Goal: Task Accomplishment & Management: Manage account settings

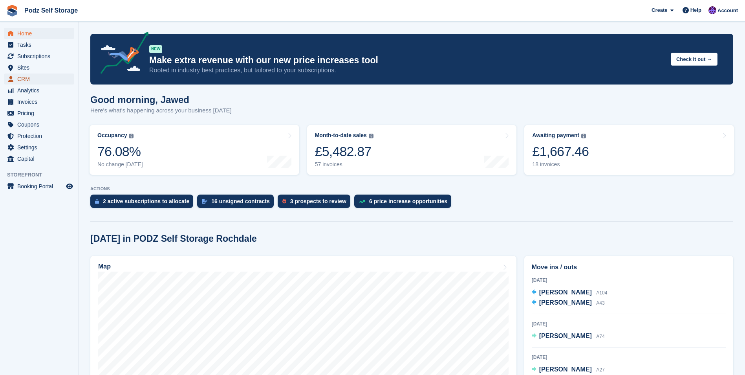
click at [44, 81] on span "CRM" at bounding box center [40, 78] width 47 height 11
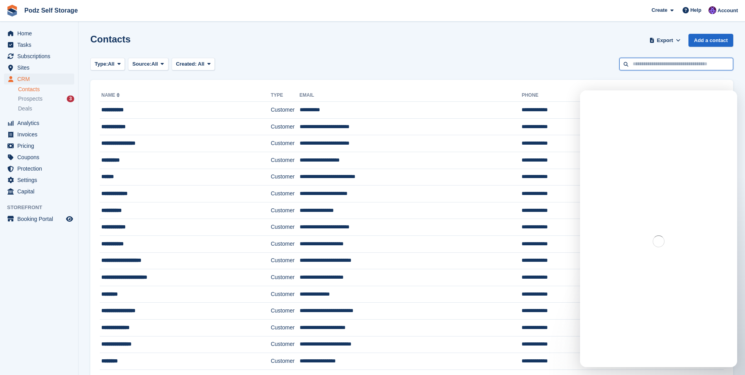
click at [642, 67] on input "text" at bounding box center [677, 64] width 114 height 13
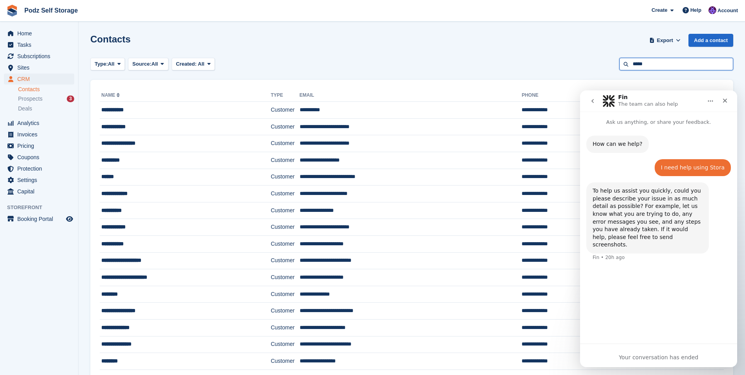
type input "*****"
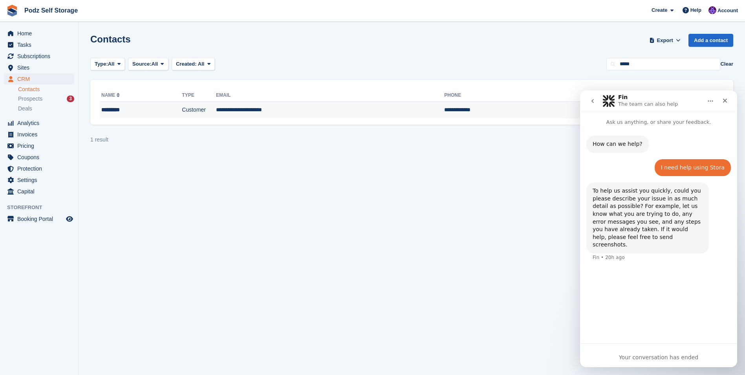
click at [320, 103] on td "**********" at bounding box center [330, 110] width 228 height 17
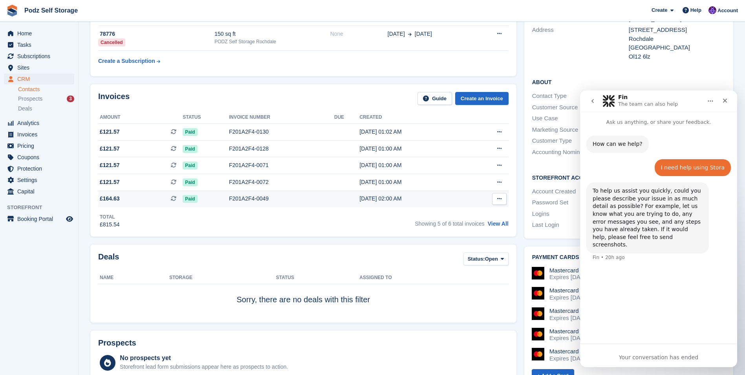
scroll to position [118, 0]
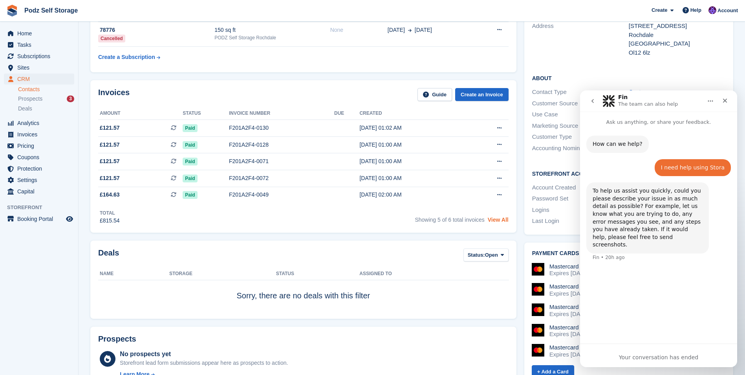
click at [503, 222] on link "View All" at bounding box center [498, 220] width 21 height 6
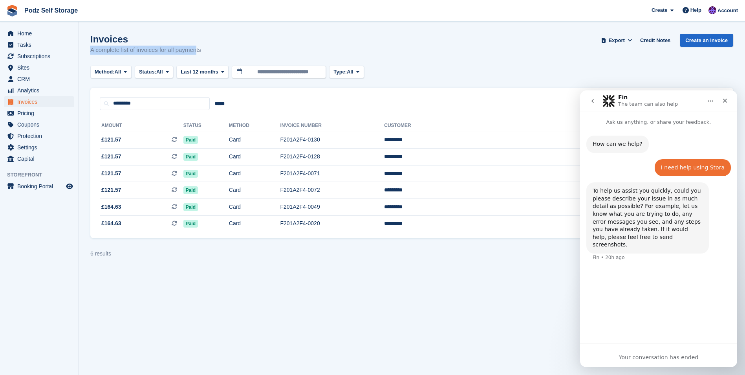
click at [173, 44] on div "Invoices A complete list of invoices for all payments" at bounding box center [145, 44] width 111 height 21
drag, startPoint x: 173, startPoint y: 44, endPoint x: 134, endPoint y: 24, distance: 43.6
click at [134, 24] on section "Invoices A complete list of invoices for all payments Export Export Invoices Ex…" at bounding box center [412, 187] width 667 height 375
drag, startPoint x: 134, startPoint y: 24, endPoint x: 96, endPoint y: 24, distance: 38.5
click at [134, 24] on section "Invoices A complete list of invoices for all payments Export Export Invoices Ex…" at bounding box center [412, 187] width 667 height 375
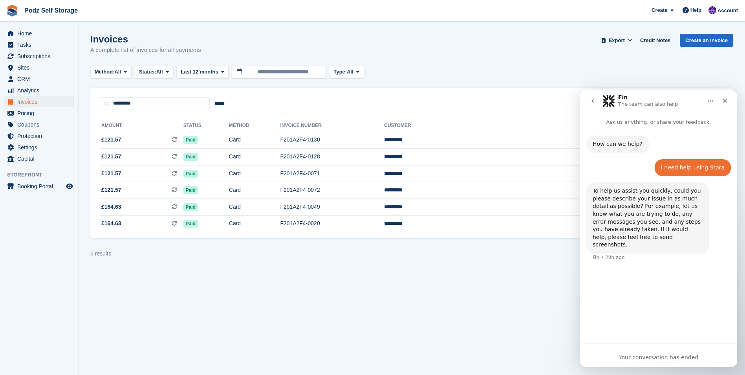
click at [37, 27] on div "Home Tasks Subscriptions Subscriptions Subscriptions Contracts Price increases …" at bounding box center [39, 95] width 78 height 140
click at [37, 30] on span "Home" at bounding box center [40, 33] width 47 height 11
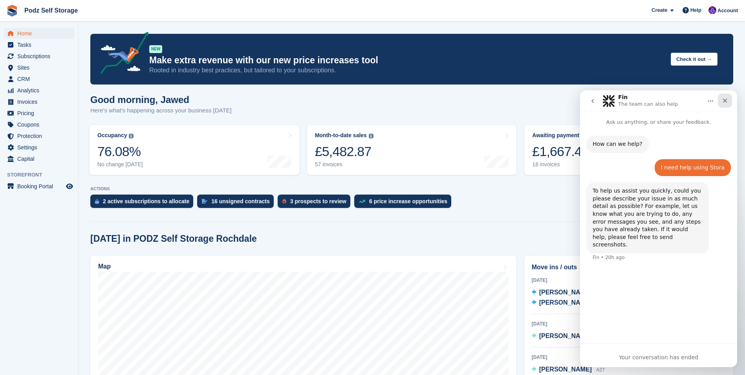
click at [726, 103] on icon "Close" at bounding box center [725, 100] width 6 height 6
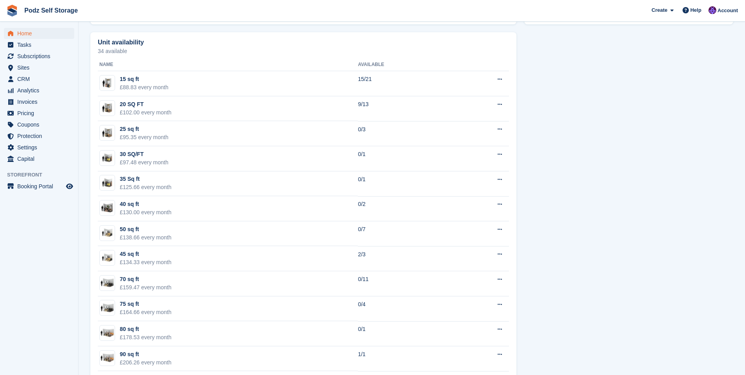
scroll to position [314, 0]
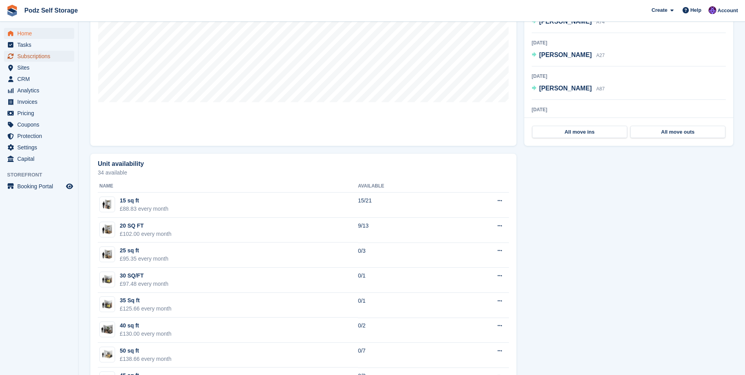
click at [39, 57] on span "Subscriptions" at bounding box center [40, 56] width 47 height 11
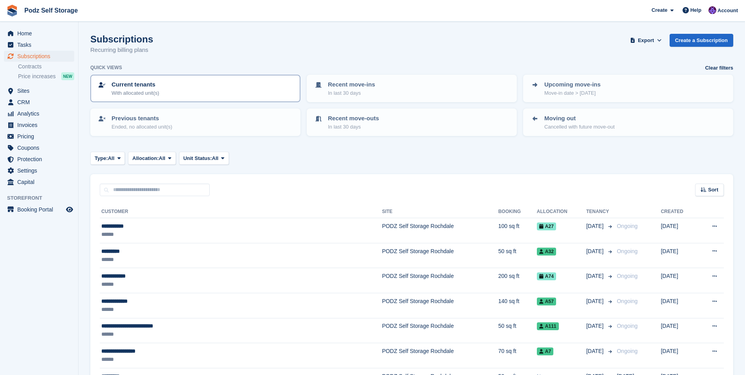
click at [146, 94] on p "With allocated unit(s)" at bounding box center [136, 93] width 48 height 8
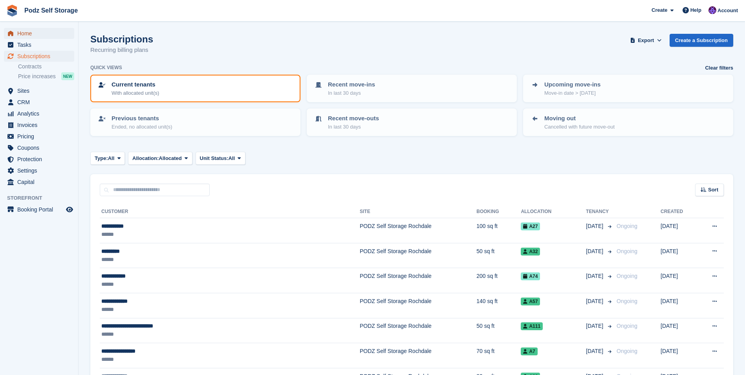
click at [54, 37] on span "Home" at bounding box center [40, 33] width 47 height 11
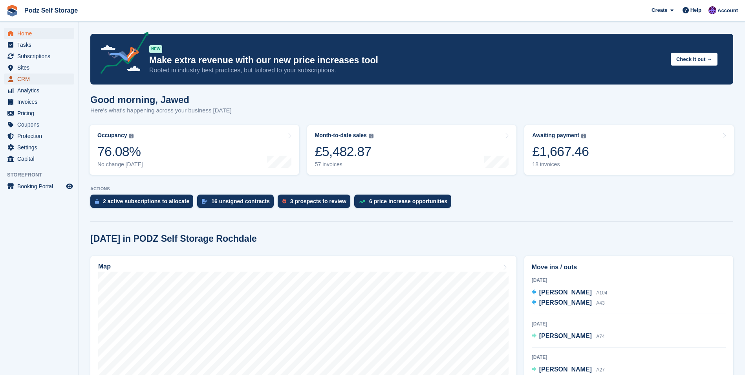
click at [25, 81] on span "CRM" at bounding box center [40, 78] width 47 height 11
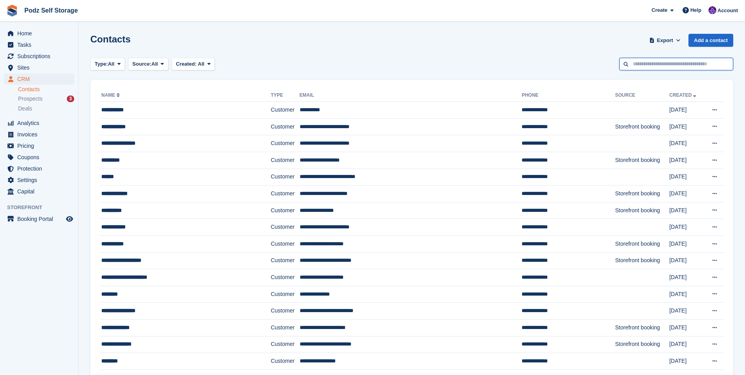
drag, startPoint x: 660, startPoint y: 61, endPoint x: 657, endPoint y: 69, distance: 8.8
click at [660, 63] on input "text" at bounding box center [677, 64] width 114 height 13
type input "***"
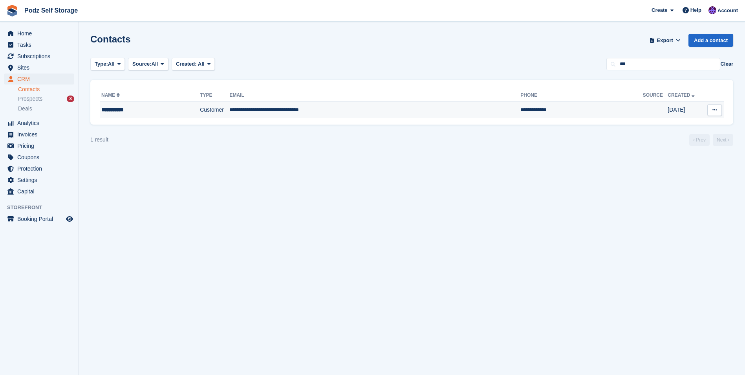
click at [242, 108] on td "**********" at bounding box center [374, 110] width 291 height 17
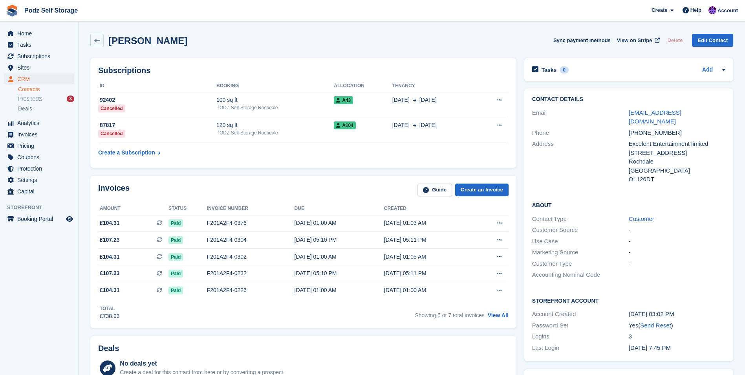
click at [492, 319] on div "Showing 5 of 7 total invoices View All" at bounding box center [462, 314] width 94 height 12
click at [494, 316] on link "View All" at bounding box center [498, 315] width 21 height 6
click at [299, 139] on td "120 sq ft PODZ Self Storage Rochdale" at bounding box center [275, 129] width 117 height 25
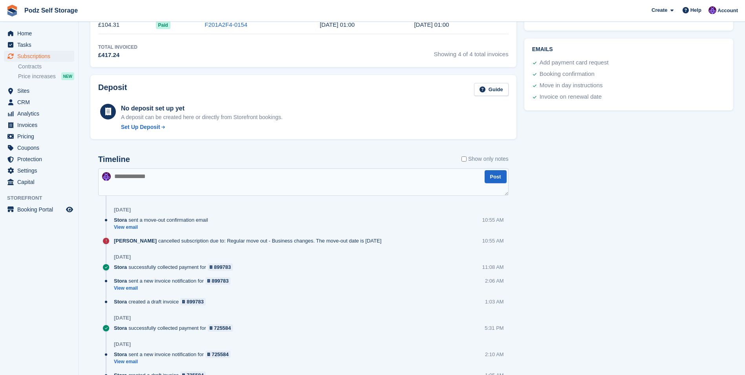
scroll to position [338, 0]
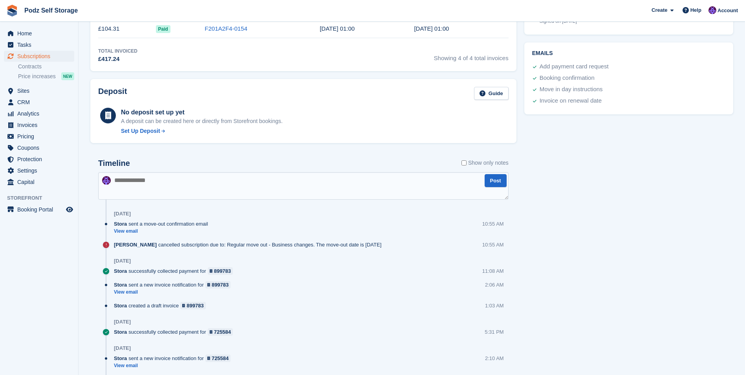
drag, startPoint x: 730, startPoint y: 226, endPoint x: 732, endPoint y: 200, distance: 25.7
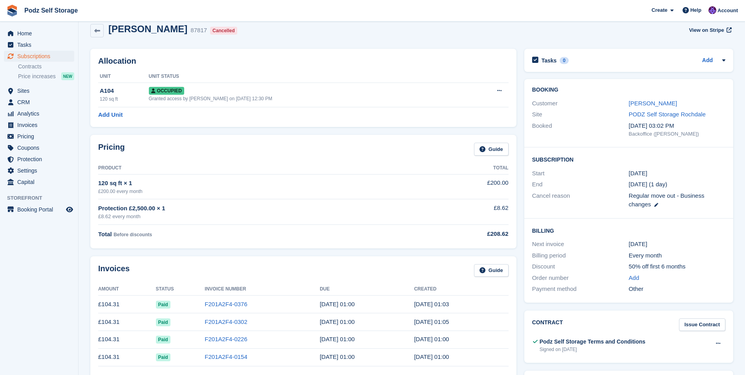
scroll to position [0, 0]
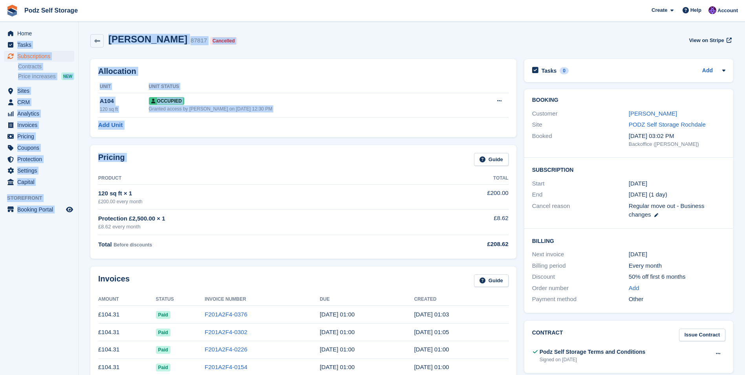
drag, startPoint x: 37, startPoint y: 27, endPoint x: 389, endPoint y: 174, distance: 381.7
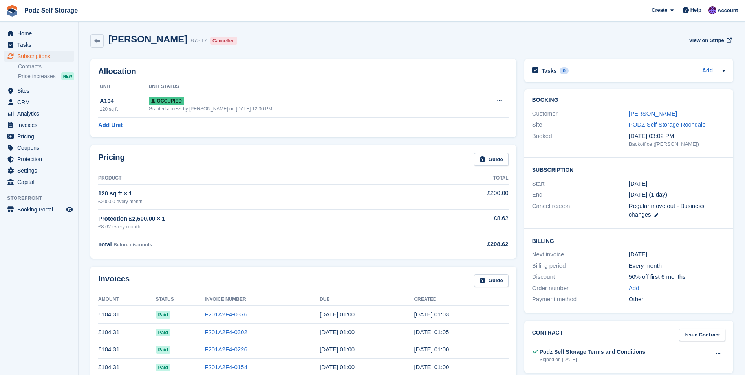
drag, startPoint x: 389, startPoint y: 174, endPoint x: 389, endPoint y: 224, distance: 50.7
click at [389, 224] on div "£8.62 every month" at bounding box center [254, 227] width 312 height 8
click at [48, 31] on span "Home" at bounding box center [40, 33] width 47 height 11
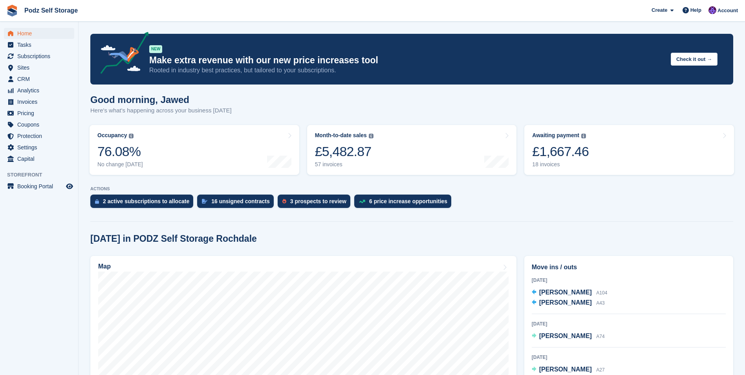
drag, startPoint x: 80, startPoint y: 209, endPoint x: 81, endPoint y: 202, distance: 6.7
